Goal: Transaction & Acquisition: Book appointment/travel/reservation

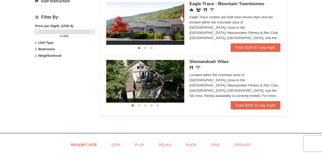
scroll to position [234, 0]
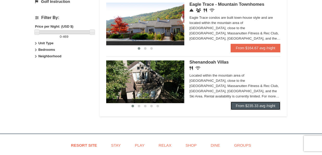
click at [258, 108] on link "From $235.33 avg /night" at bounding box center [255, 105] width 50 height 8
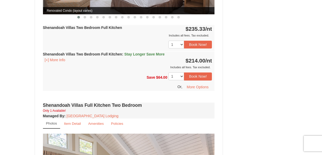
scroll to position [300, 0]
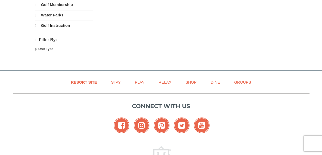
select select "10"
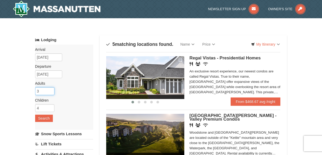
click at [49, 90] on input "3" at bounding box center [44, 91] width 19 height 8
type input "4"
click at [50, 89] on input "4" at bounding box center [44, 91] width 19 height 8
click at [51, 107] on input "5" at bounding box center [44, 108] width 19 height 8
type input "6"
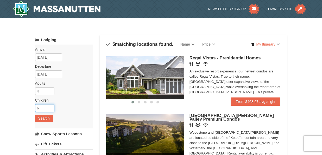
click at [51, 107] on input "6" at bounding box center [44, 108] width 19 height 8
click at [48, 116] on button "Search" at bounding box center [44, 117] width 18 height 7
